Goal: Information Seeking & Learning: Find specific fact

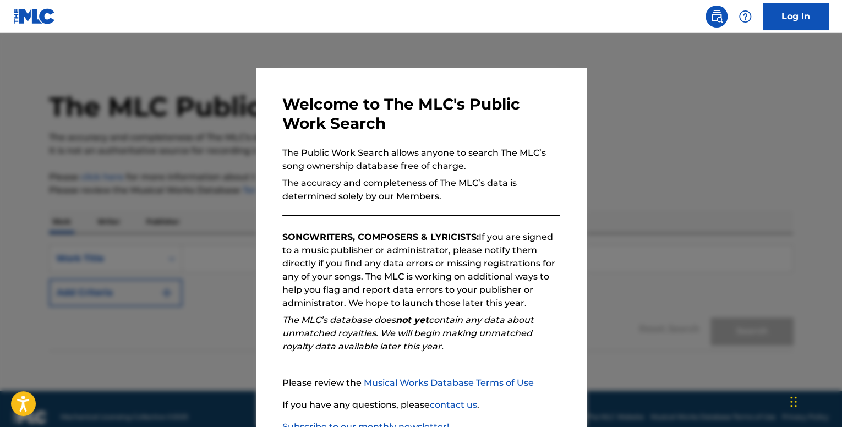
click at [638, 144] on div at bounding box center [421, 246] width 842 height 427
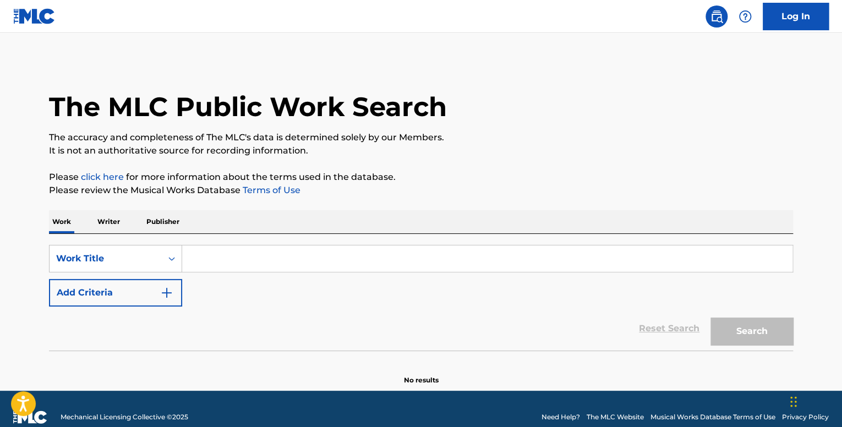
click at [119, 221] on p "Writer" at bounding box center [108, 221] width 29 height 23
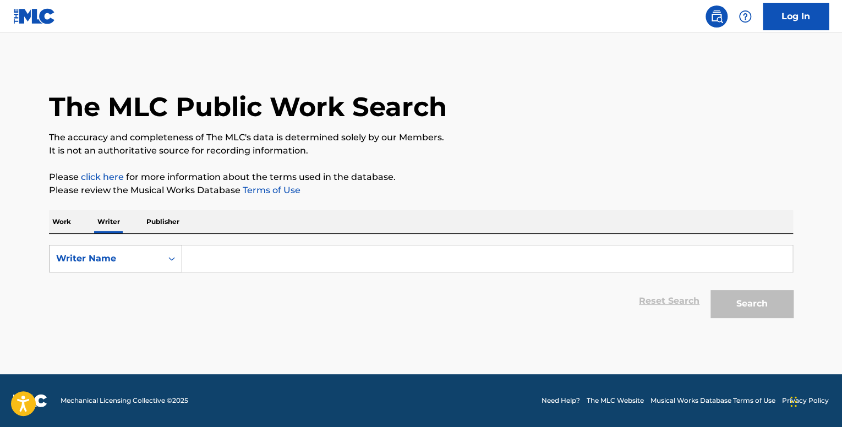
click at [148, 255] on div "Writer Name" at bounding box center [105, 258] width 99 height 13
click at [146, 286] on div "Writer IPI" at bounding box center [116, 286] width 132 height 28
click at [211, 256] on input "Search Form" at bounding box center [487, 258] width 610 height 26
paste input "748186113"
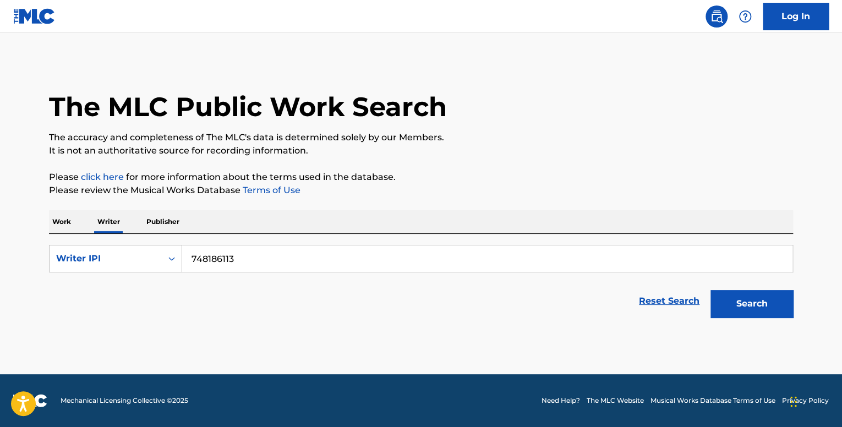
type input "748186113"
click at [784, 298] on button "Search" at bounding box center [752, 304] width 83 height 28
click at [758, 302] on button "Search" at bounding box center [752, 304] width 83 height 28
click at [194, 260] on input "748186113" at bounding box center [487, 258] width 610 height 26
click at [711, 290] on button "Search" at bounding box center [752, 304] width 83 height 28
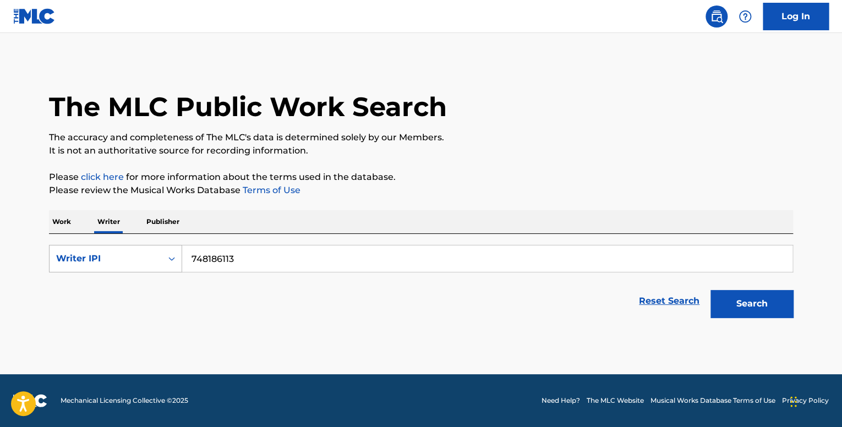
drag, startPoint x: 263, startPoint y: 258, endPoint x: 165, endPoint y: 250, distance: 98.3
click at [165, 250] on div "SearchWithCriteriadebd42cd-d530-413b-ba36-825de3876da0 Writer IPI 748186113" at bounding box center [421, 259] width 744 height 28
click at [711, 290] on button "Search" at bounding box center [752, 304] width 83 height 28
click at [754, 309] on button "Search" at bounding box center [752, 304] width 83 height 28
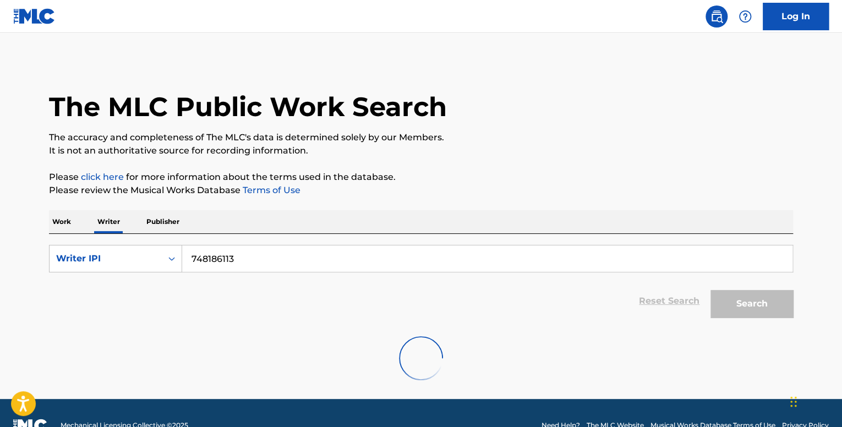
click at [754, 309] on button "Search" at bounding box center [752, 304] width 83 height 28
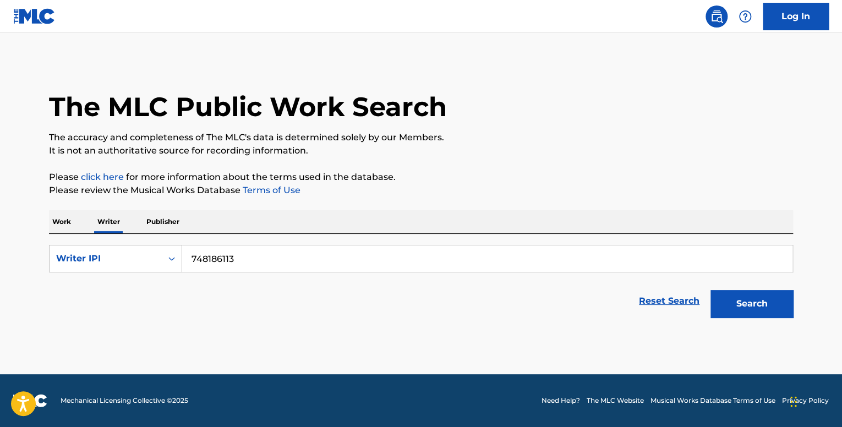
click at [754, 309] on button "Search" at bounding box center [752, 304] width 83 height 28
click at [145, 258] on div "Writer IPI" at bounding box center [105, 258] width 99 height 13
click at [119, 286] on div "Writer Name" at bounding box center [116, 286] width 132 height 28
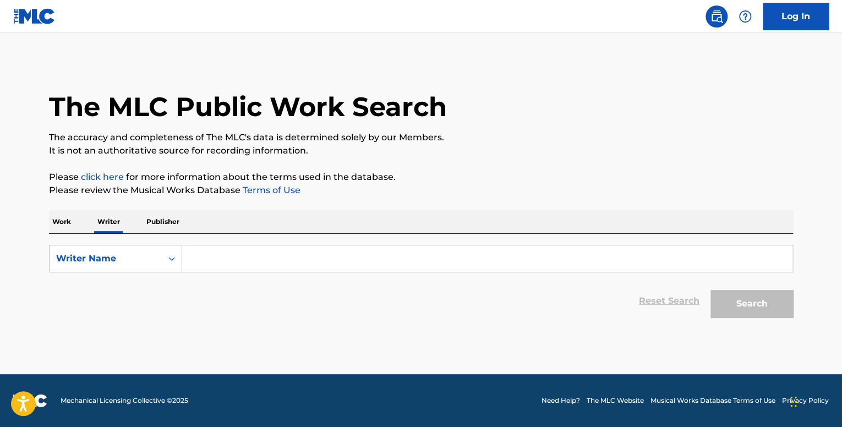
click at [334, 257] on input "Search Form" at bounding box center [487, 258] width 610 height 26
paste input "[PERSON_NAME] [PERSON_NAME]"
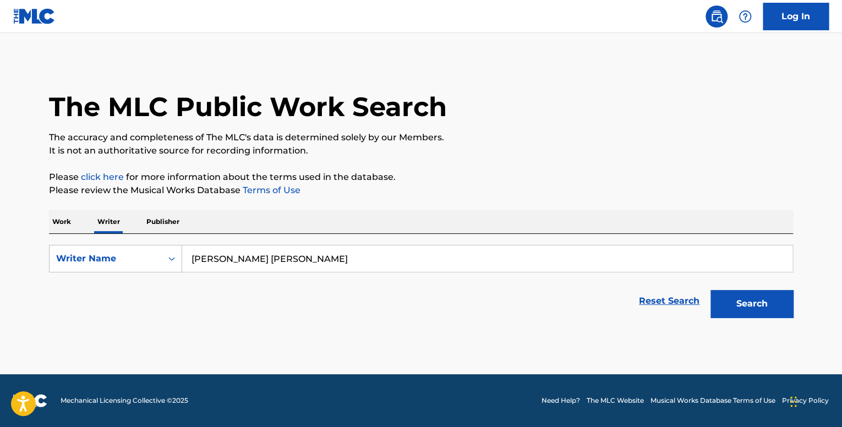
type input "[PERSON_NAME] [PERSON_NAME]"
click at [795, 302] on div "The MLC Public Work Search The accuracy and completeness of The MLC's data is d…" at bounding box center [421, 192] width 771 height 263
click at [784, 305] on button "Search" at bounding box center [752, 304] width 83 height 28
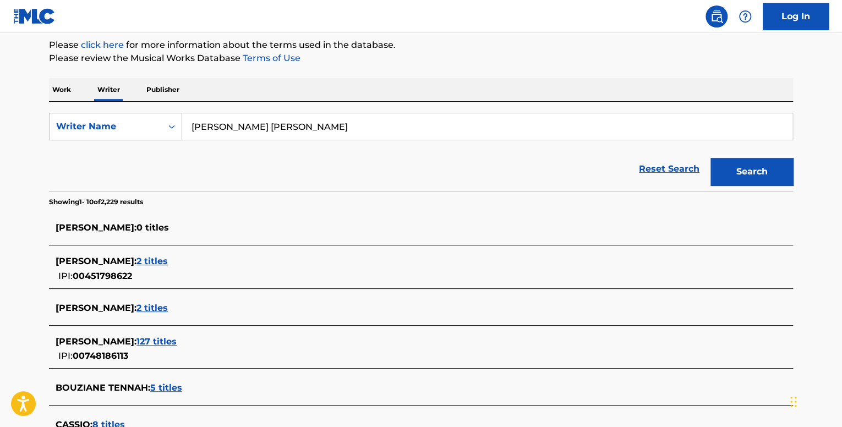
scroll to position [134, 0]
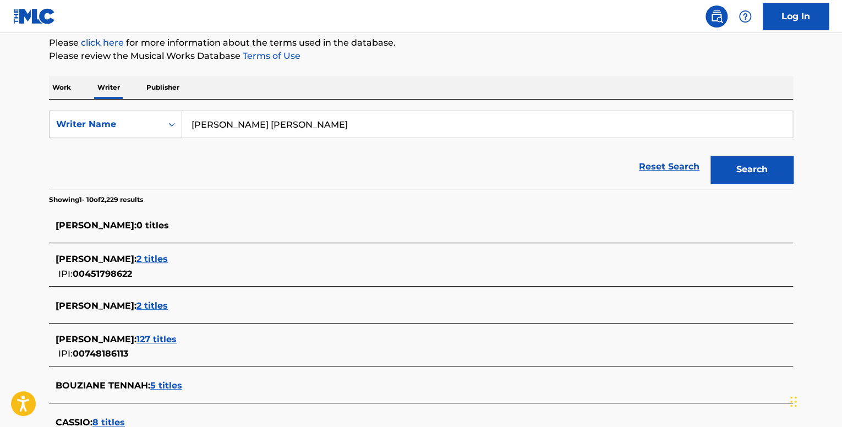
click at [177, 342] on span "127 titles" at bounding box center [157, 339] width 40 height 10
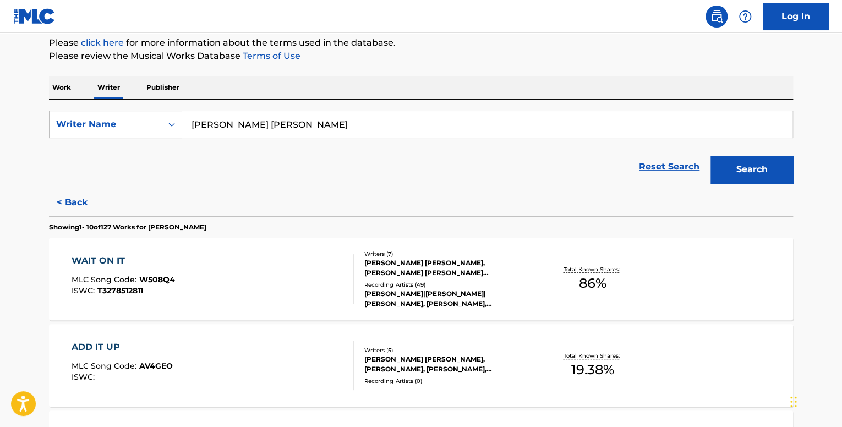
click at [272, 357] on div "ADD IT UP MLC Song Code : AV4GEO ISWC :" at bounding box center [213, 366] width 283 height 50
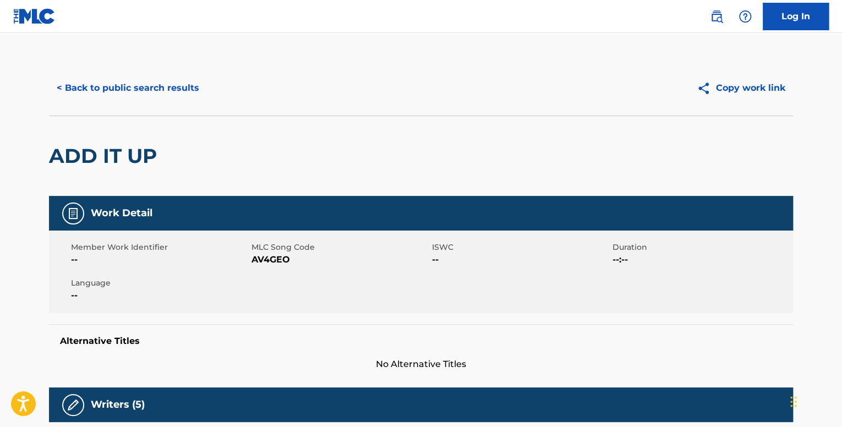
click at [70, 89] on button "< Back to public search results" at bounding box center [128, 88] width 158 height 28
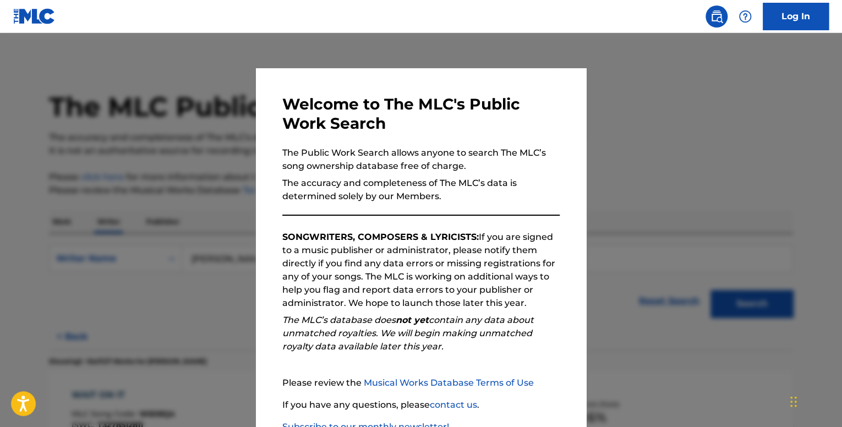
click at [724, 167] on div at bounding box center [421, 246] width 842 height 427
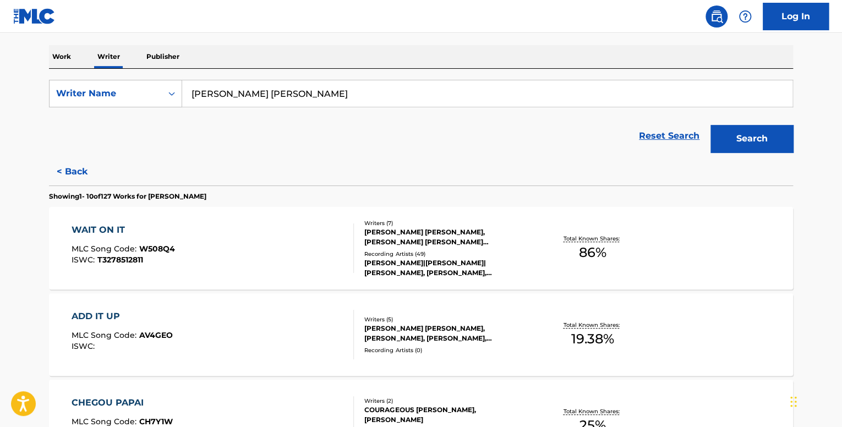
scroll to position [330, 0]
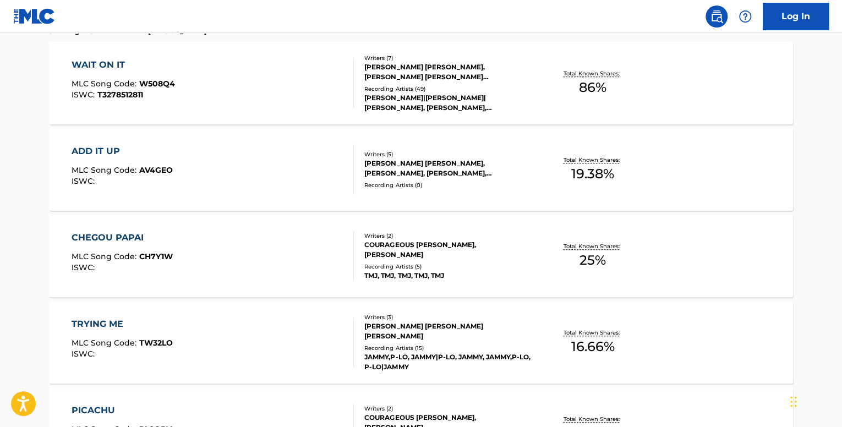
click at [326, 254] on div "CHEGOU PAPAI MLC Song Code : CH7Y1W ISWC :" at bounding box center [213, 256] width 283 height 50
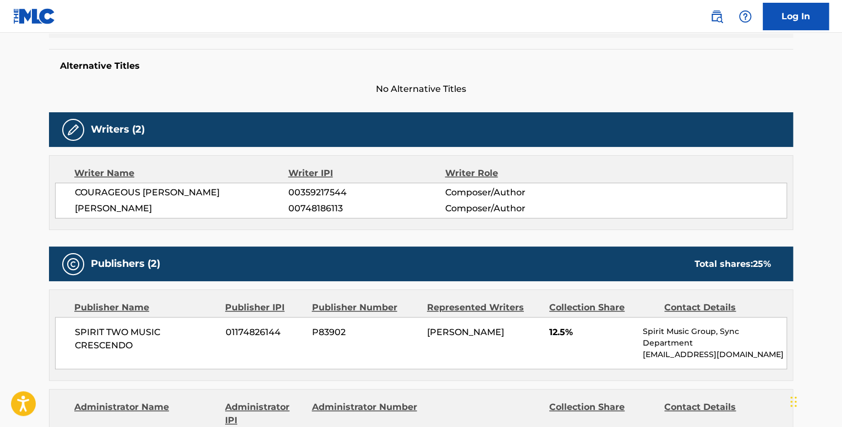
scroll to position [55, 0]
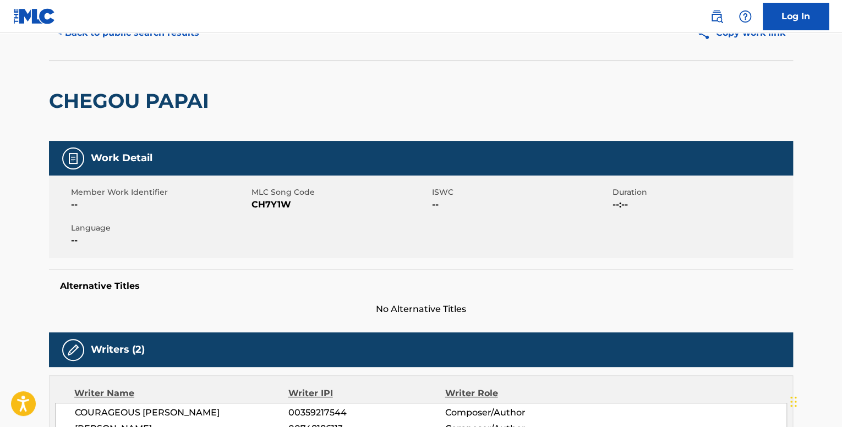
click at [119, 39] on button "< Back to public search results" at bounding box center [128, 33] width 158 height 28
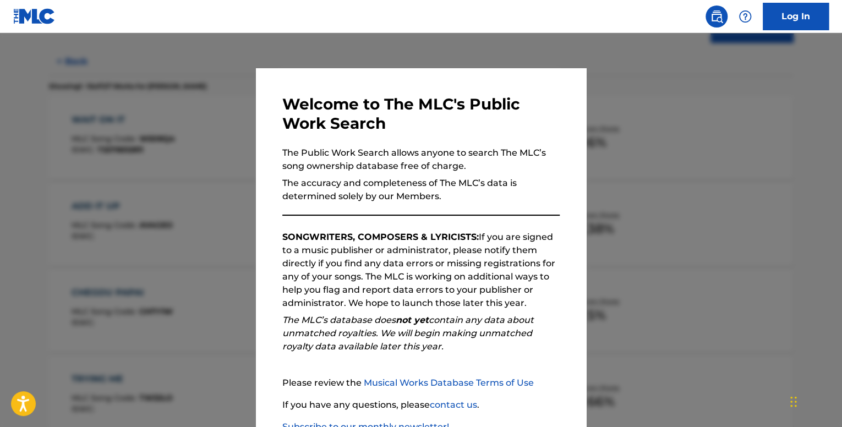
scroll to position [77, 0]
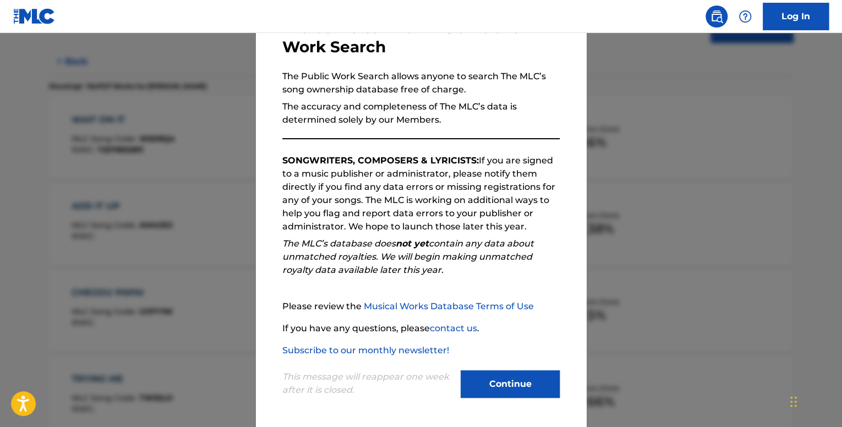
click at [492, 389] on button "Continue" at bounding box center [510, 384] width 99 height 28
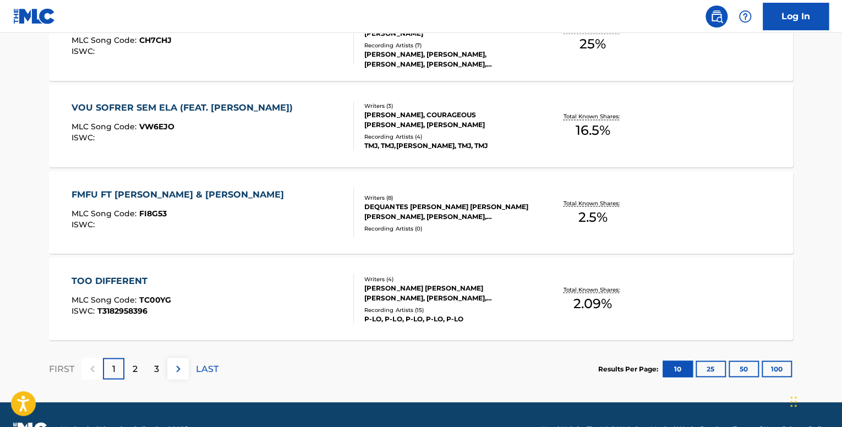
scroll to position [898, 0]
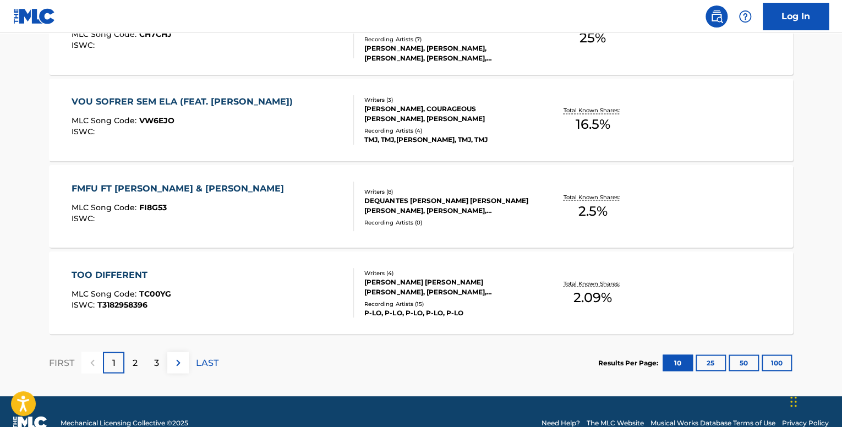
click at [773, 359] on button "100" at bounding box center [777, 362] width 30 height 17
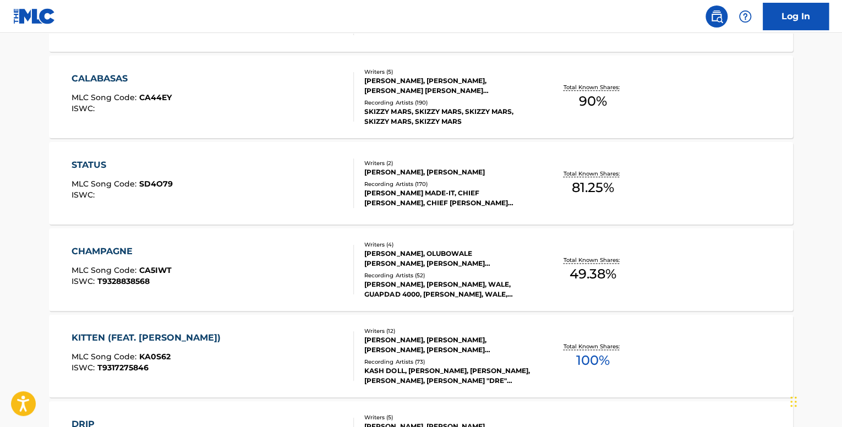
scroll to position [8045, 0]
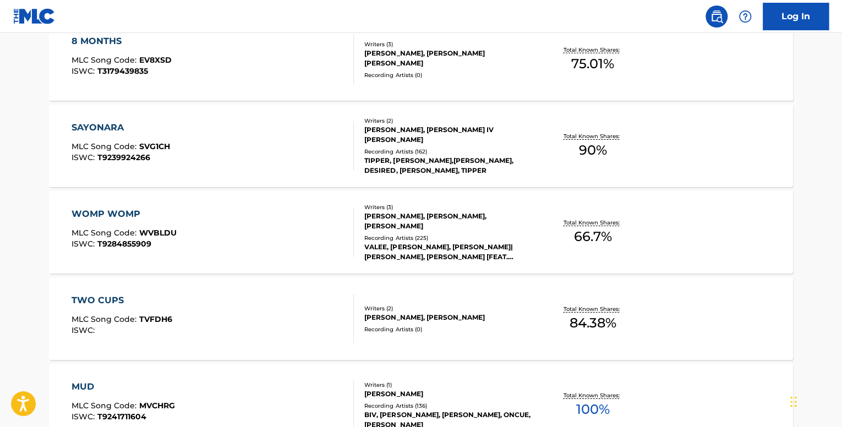
click at [155, 213] on div "WOMP WOMP" at bounding box center [124, 214] width 105 height 13
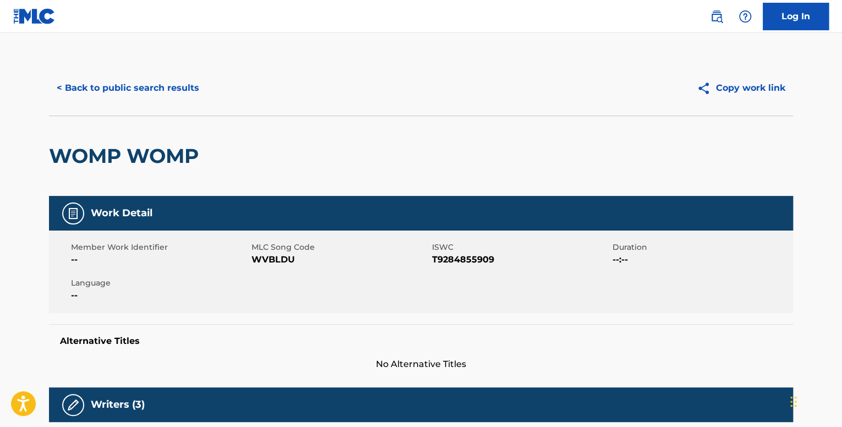
click at [136, 80] on button "< Back to public search results" at bounding box center [128, 88] width 158 height 28
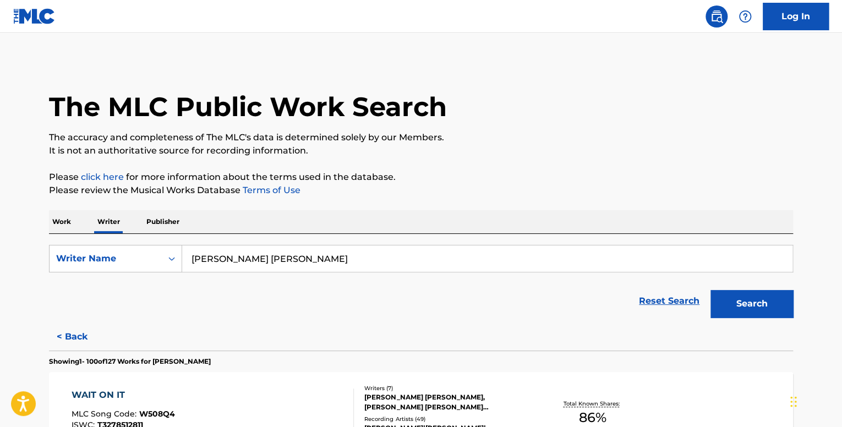
scroll to position [3811, 0]
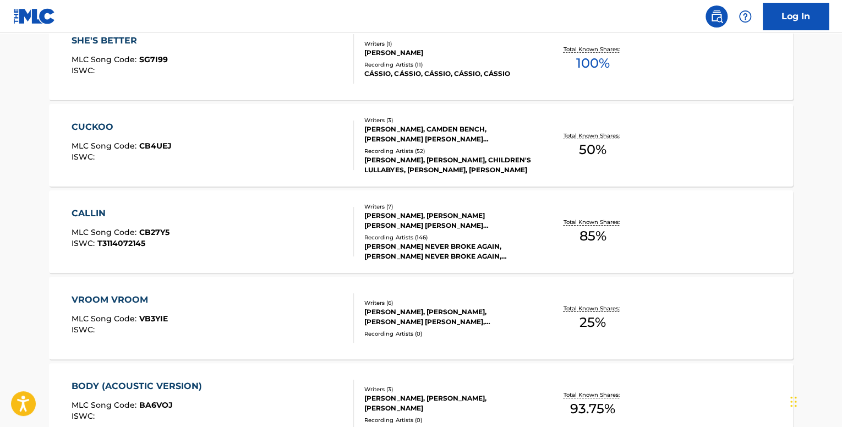
click at [111, 205] on div "CALLIN MLC Song Code : CB27Y5 ISWC : T3114072145 Writers ( 7 ) [PERSON_NAME], […" at bounding box center [421, 231] width 744 height 83
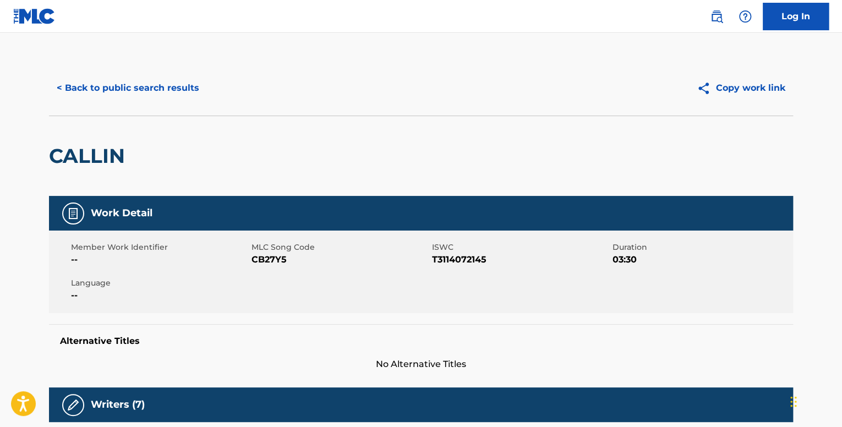
click at [102, 85] on button "< Back to public search results" at bounding box center [128, 88] width 158 height 28
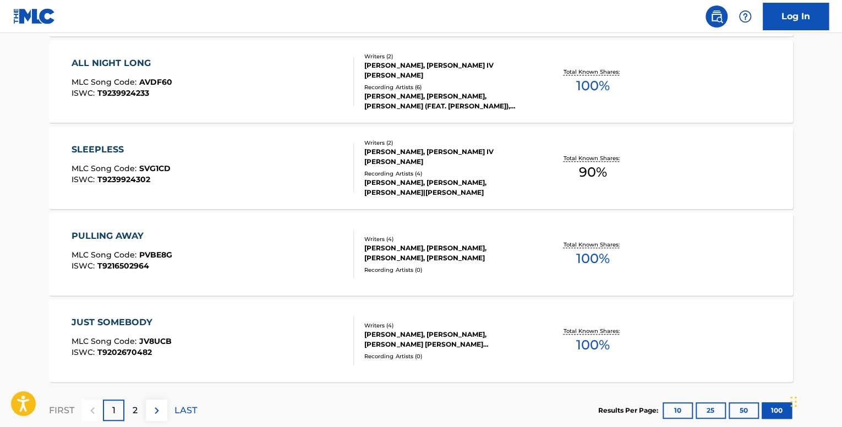
scroll to position [8697, 0]
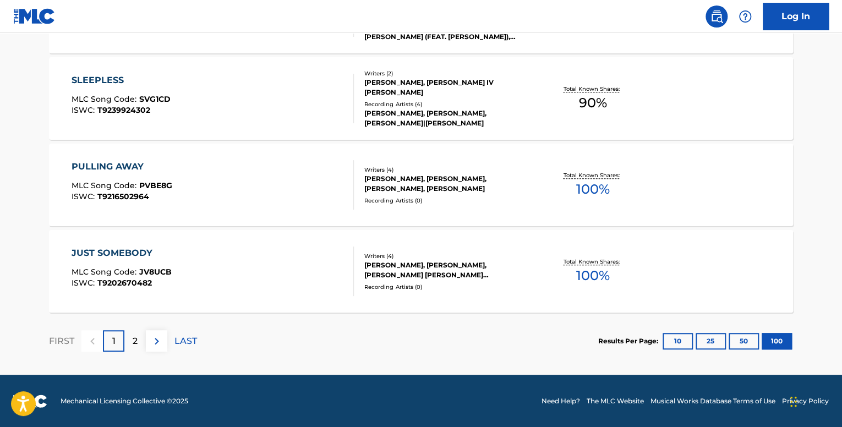
click at [160, 339] on img at bounding box center [156, 341] width 13 height 13
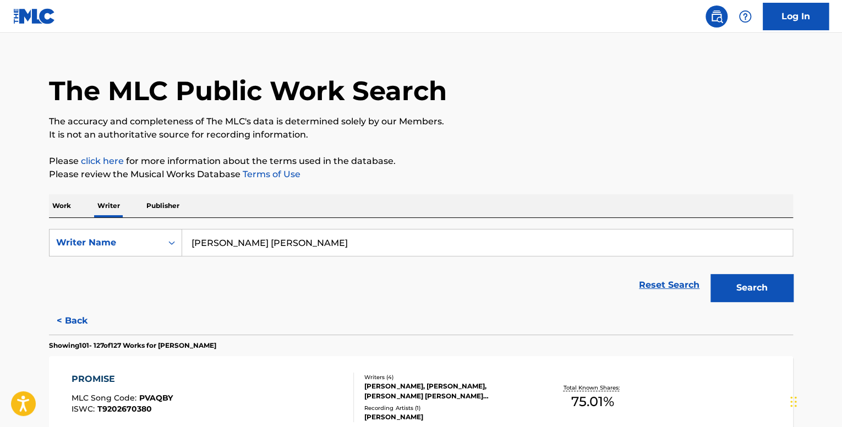
scroll to position [2389, 0]
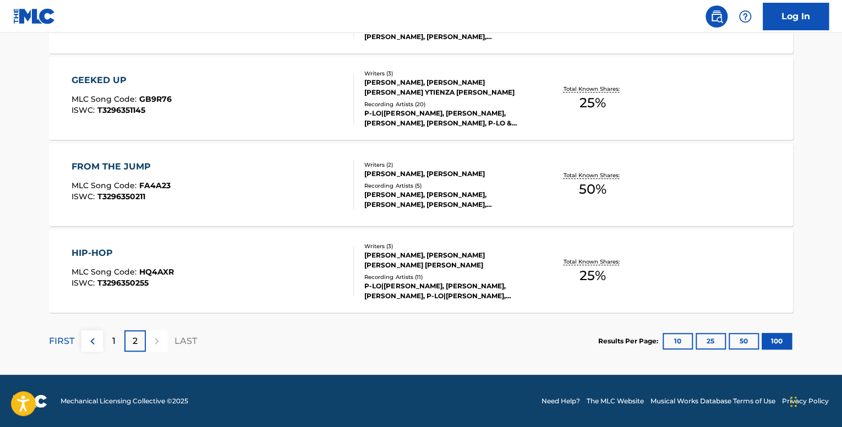
click at [108, 337] on div "1" at bounding box center [113, 340] width 21 height 21
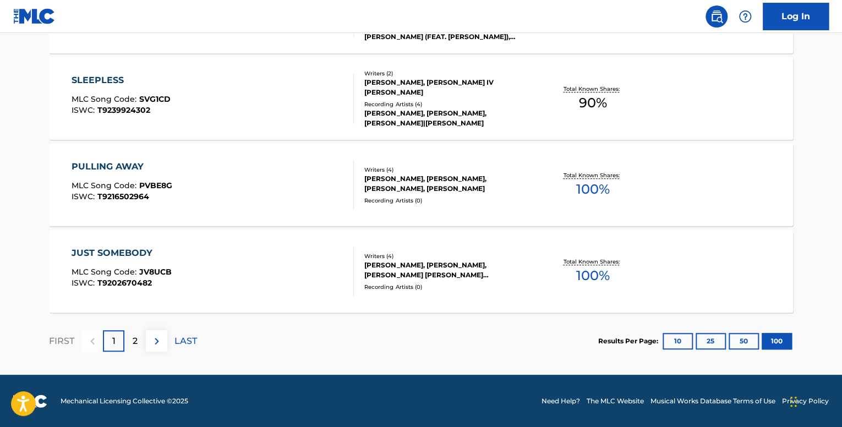
scroll to position [4675, 0]
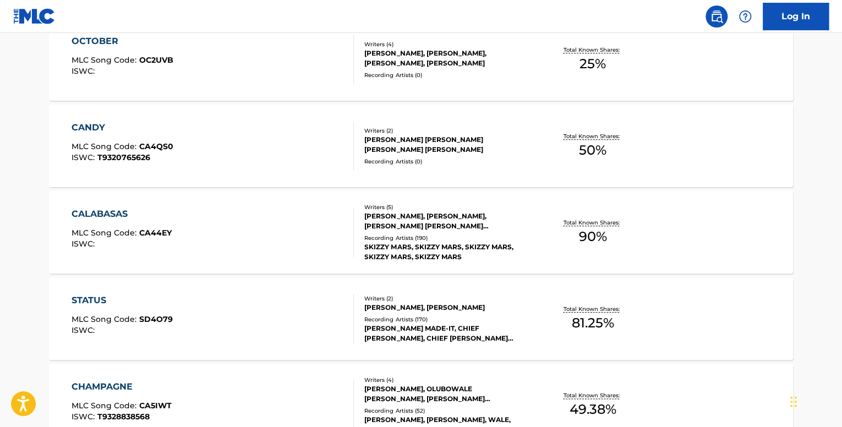
click at [132, 217] on div "CALABASAS" at bounding box center [122, 214] width 100 height 13
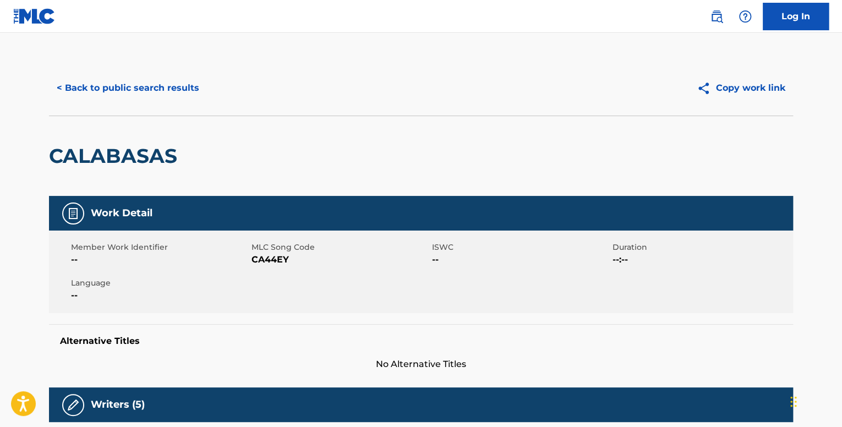
click at [105, 71] on div "< Back to public search results Copy work link" at bounding box center [421, 88] width 744 height 55
click at [114, 85] on button "< Back to public search results" at bounding box center [128, 88] width 158 height 28
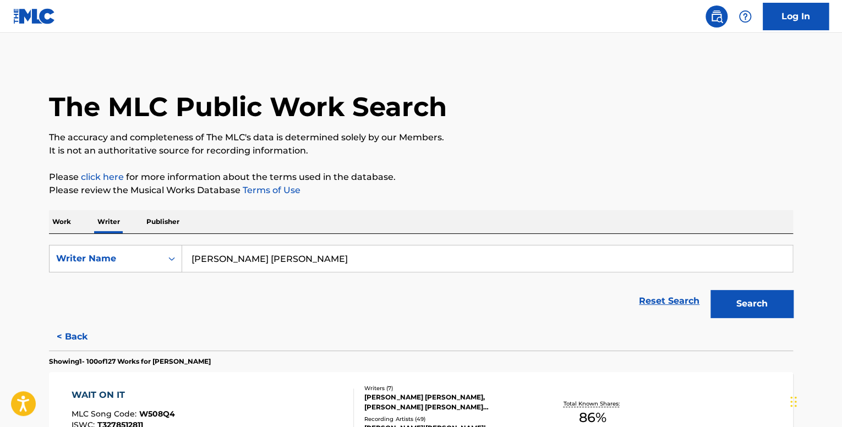
scroll to position [8045, 0]
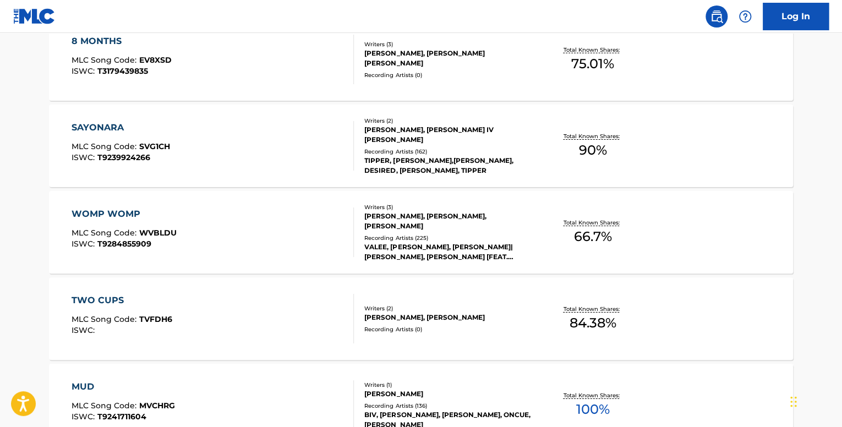
click at [141, 217] on div "WOMP WOMP" at bounding box center [124, 214] width 105 height 13
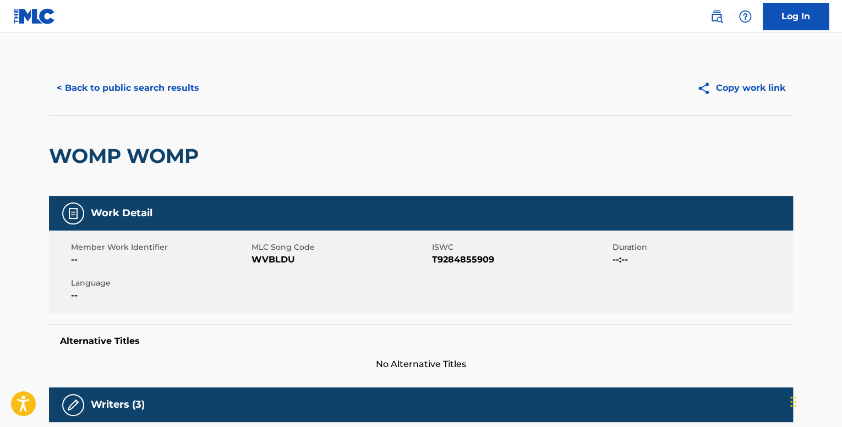
click at [107, 89] on button "< Back to public search results" at bounding box center [128, 88] width 158 height 28
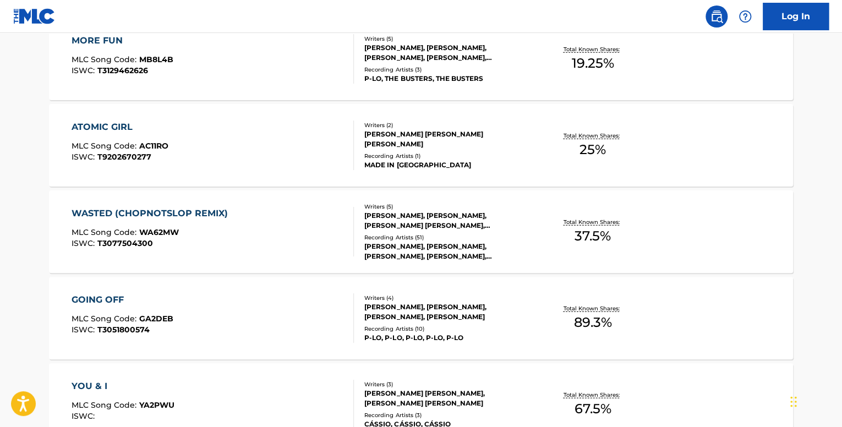
scroll to position [4416, 0]
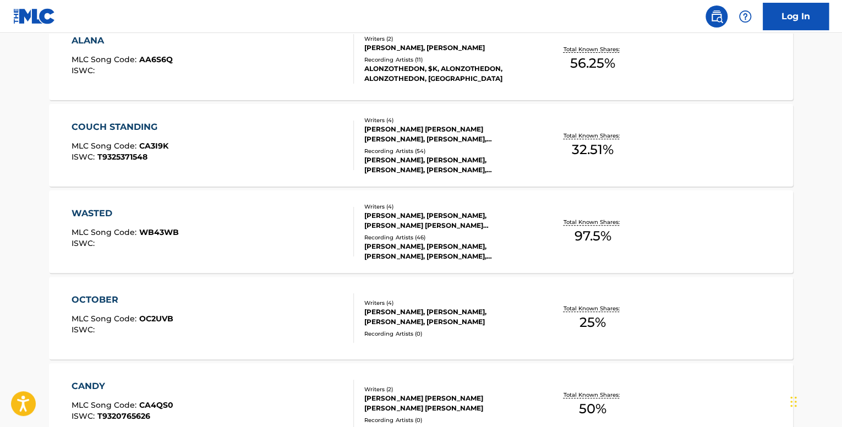
click at [198, 226] on div "WASTED MLC Song Code : WB43WB ISWC :" at bounding box center [213, 232] width 283 height 50
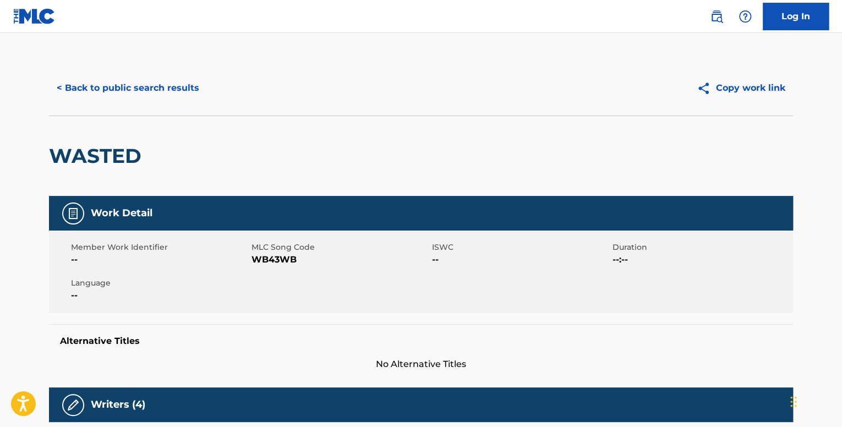
click at [118, 84] on button "< Back to public search results" at bounding box center [128, 88] width 158 height 28
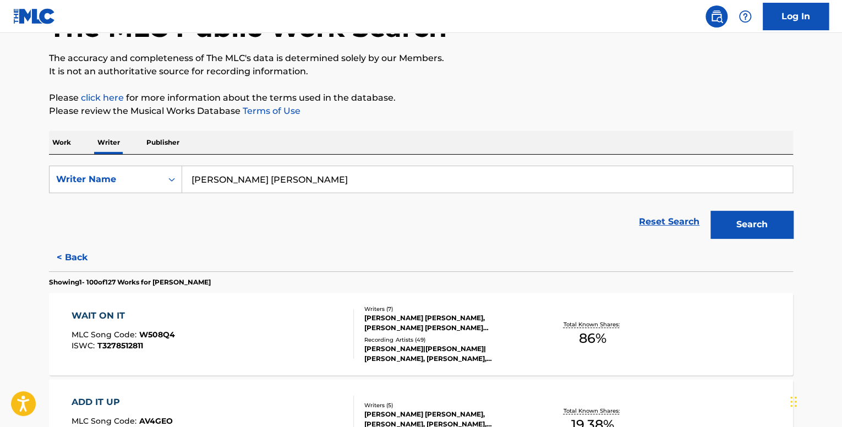
scroll to position [110, 0]
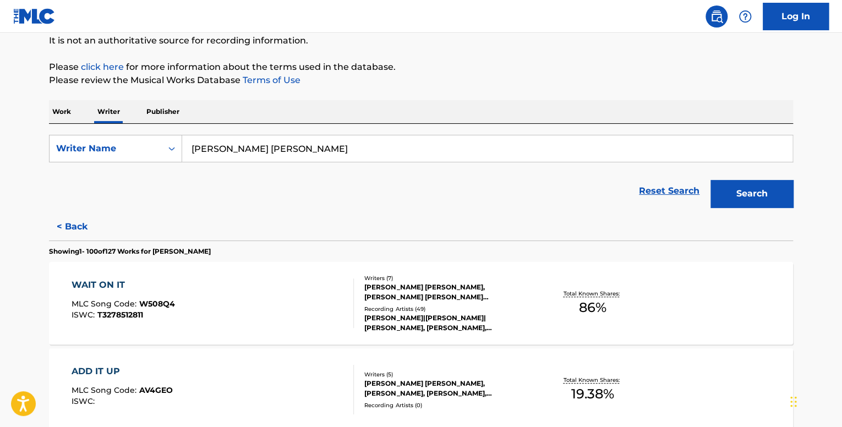
click at [132, 275] on div "WAIT ON IT MLC Song Code : W508Q4 ISWC : T3278512811 Writers ( 7 ) [PERSON_NAME…" at bounding box center [421, 303] width 744 height 83
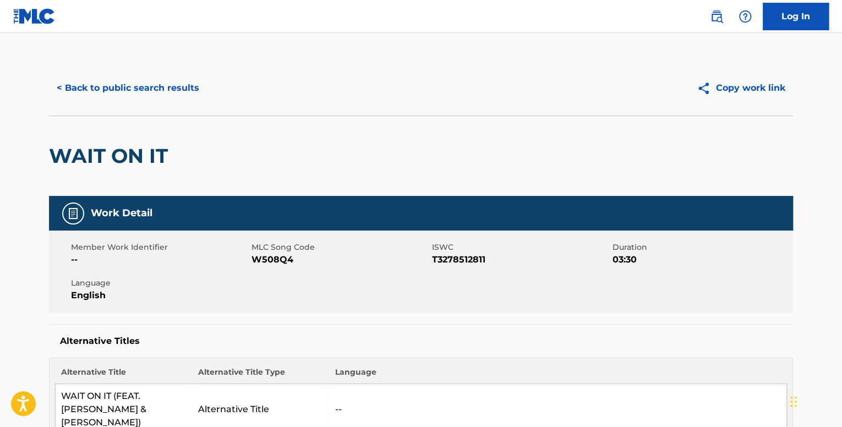
click at [119, 100] on button "< Back to public search results" at bounding box center [128, 88] width 158 height 28
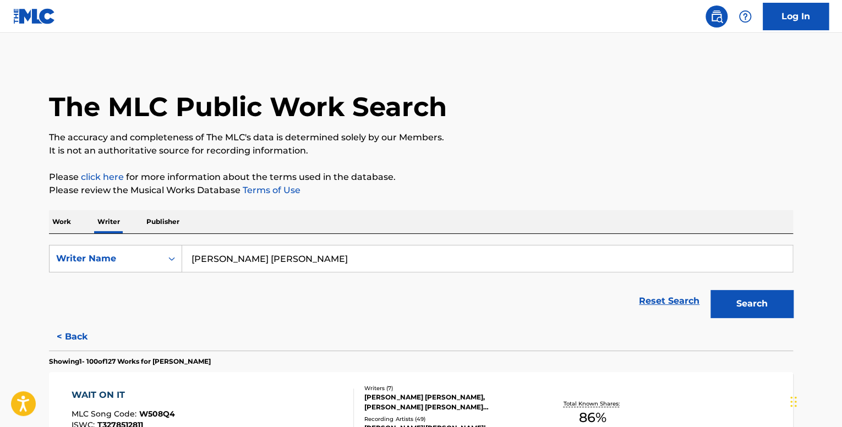
scroll to position [5453, 0]
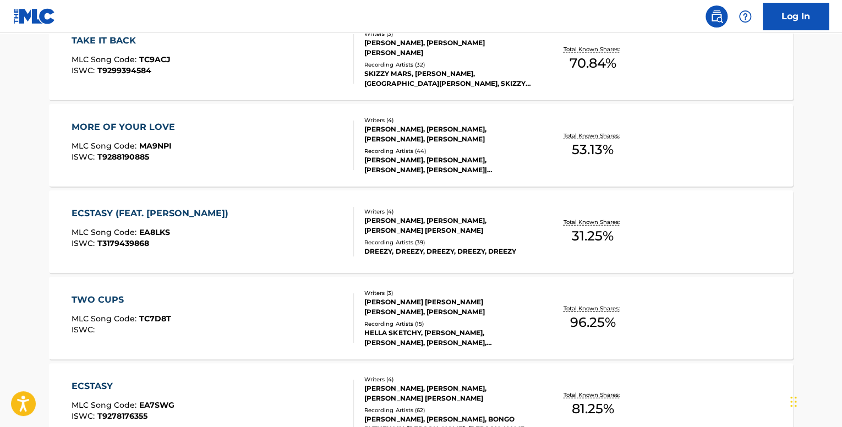
click at [135, 211] on div "ECSTASY (FEAT. [PERSON_NAME])" at bounding box center [153, 213] width 162 height 13
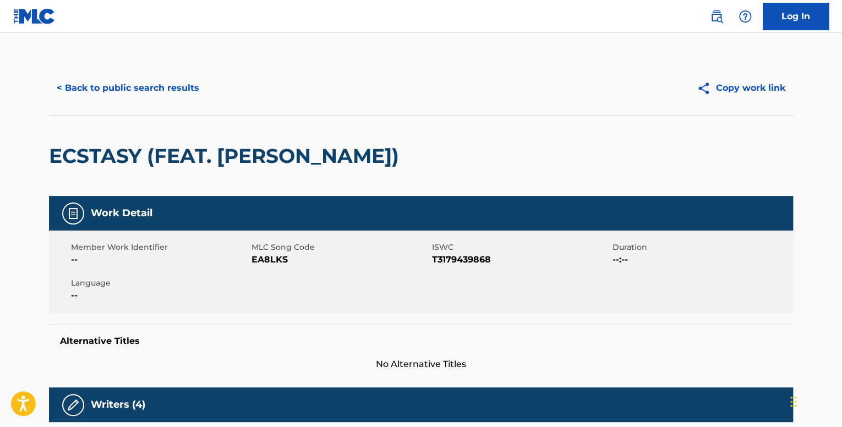
click at [60, 89] on button "< Back to public search results" at bounding box center [128, 88] width 158 height 28
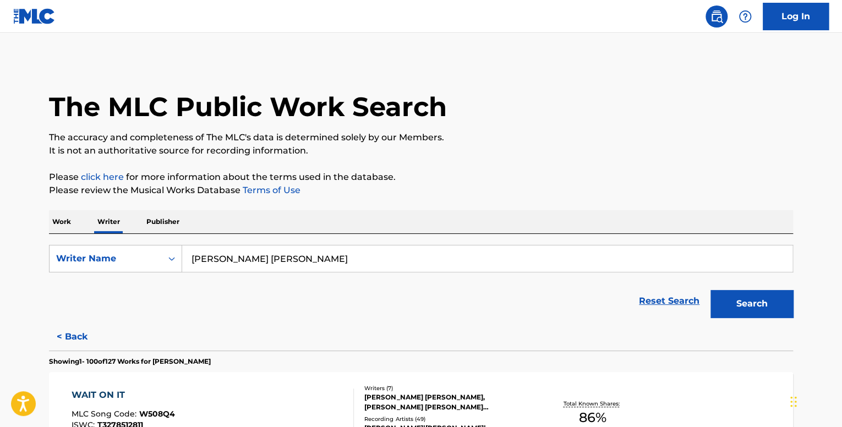
scroll to position [3811, 0]
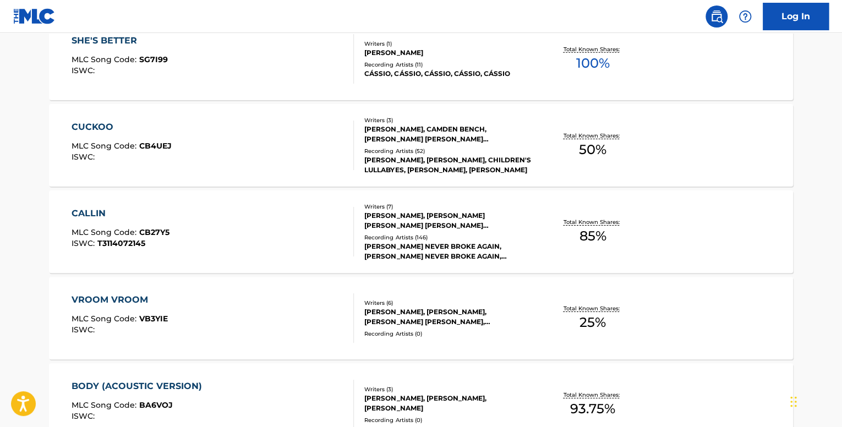
click at [97, 217] on div "CALLIN" at bounding box center [121, 213] width 98 height 13
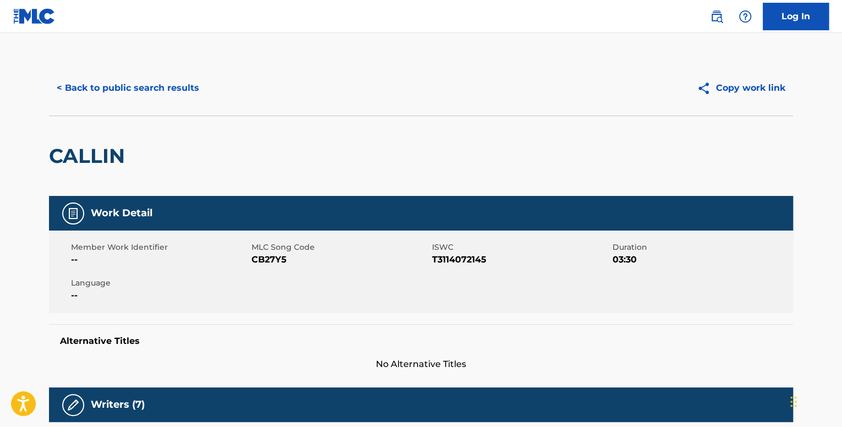
click at [117, 93] on button "< Back to public search results" at bounding box center [128, 88] width 158 height 28
